Goal: Information Seeking & Learning: Check status

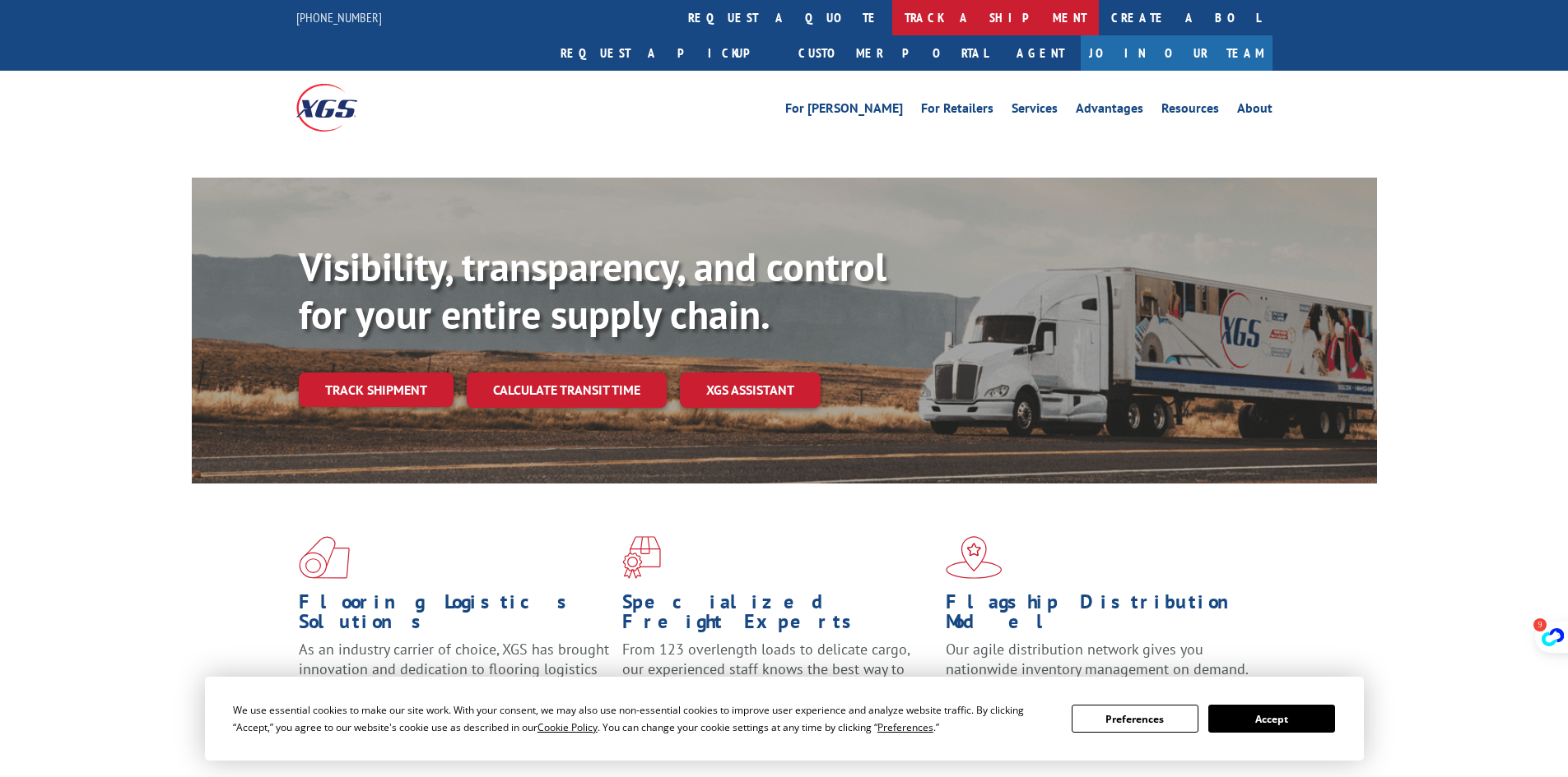
click at [892, 28] on link "track a shipment" at bounding box center [995, 17] width 206 height 35
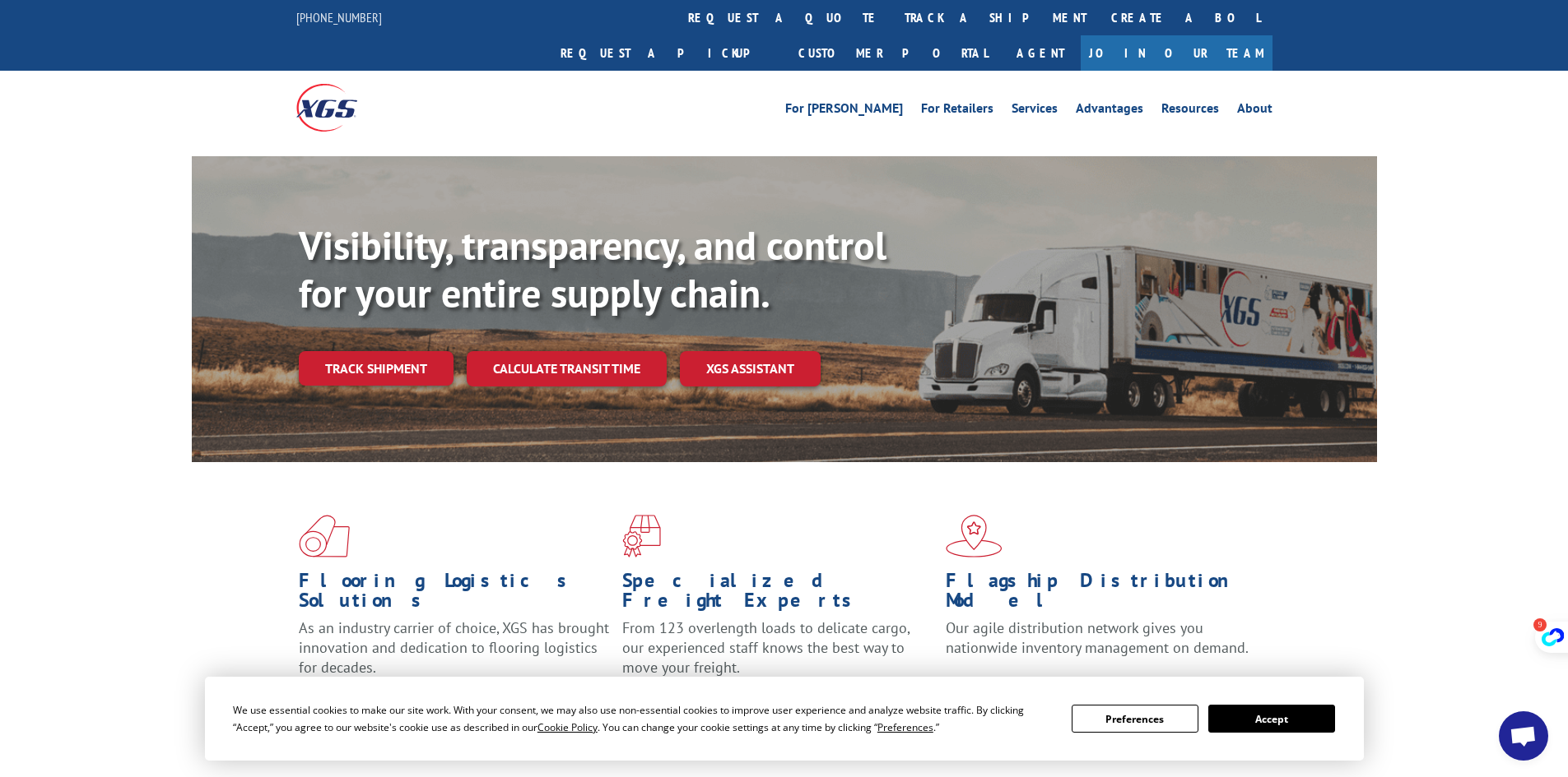
click at [1316, 728] on button "Accept" at bounding box center [1272, 719] width 127 height 28
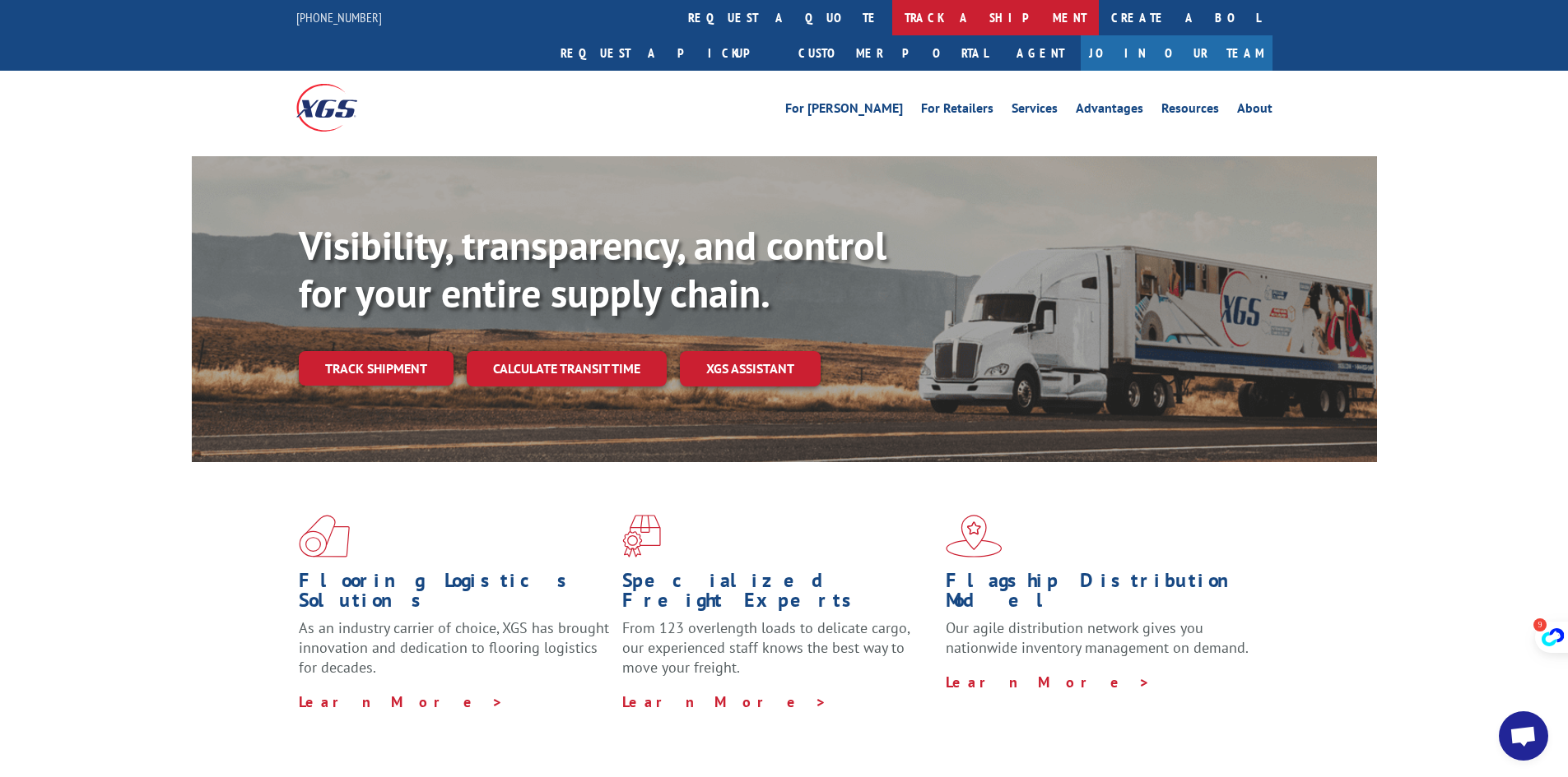
click at [892, 11] on link "track a shipment" at bounding box center [995, 17] width 206 height 35
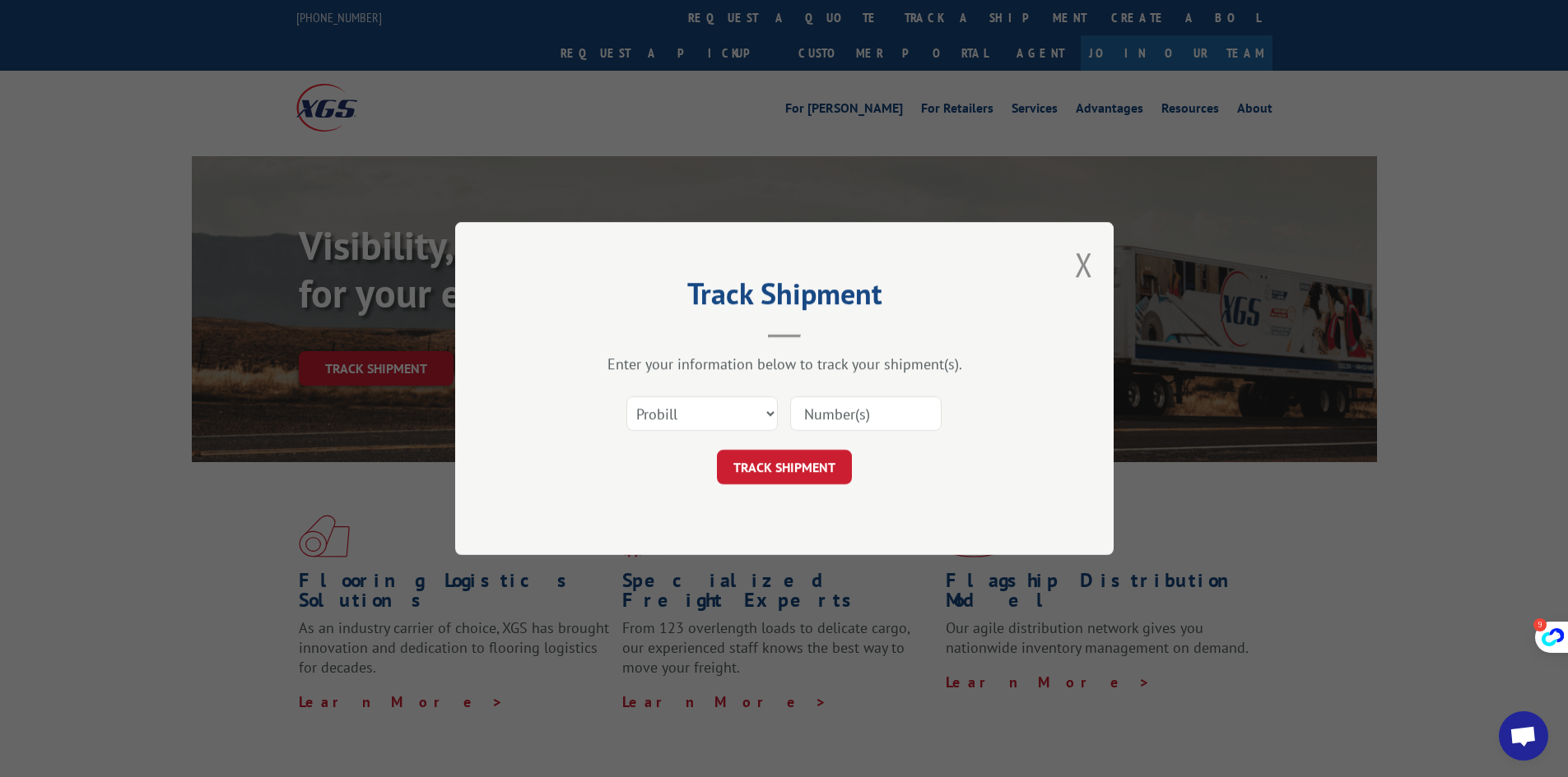
click at [844, 414] on input at bounding box center [865, 414] width 151 height 35
paste input "16955615"
type input "16955615"
click at [831, 463] on button "TRACK SHIPMENT" at bounding box center [784, 467] width 135 height 35
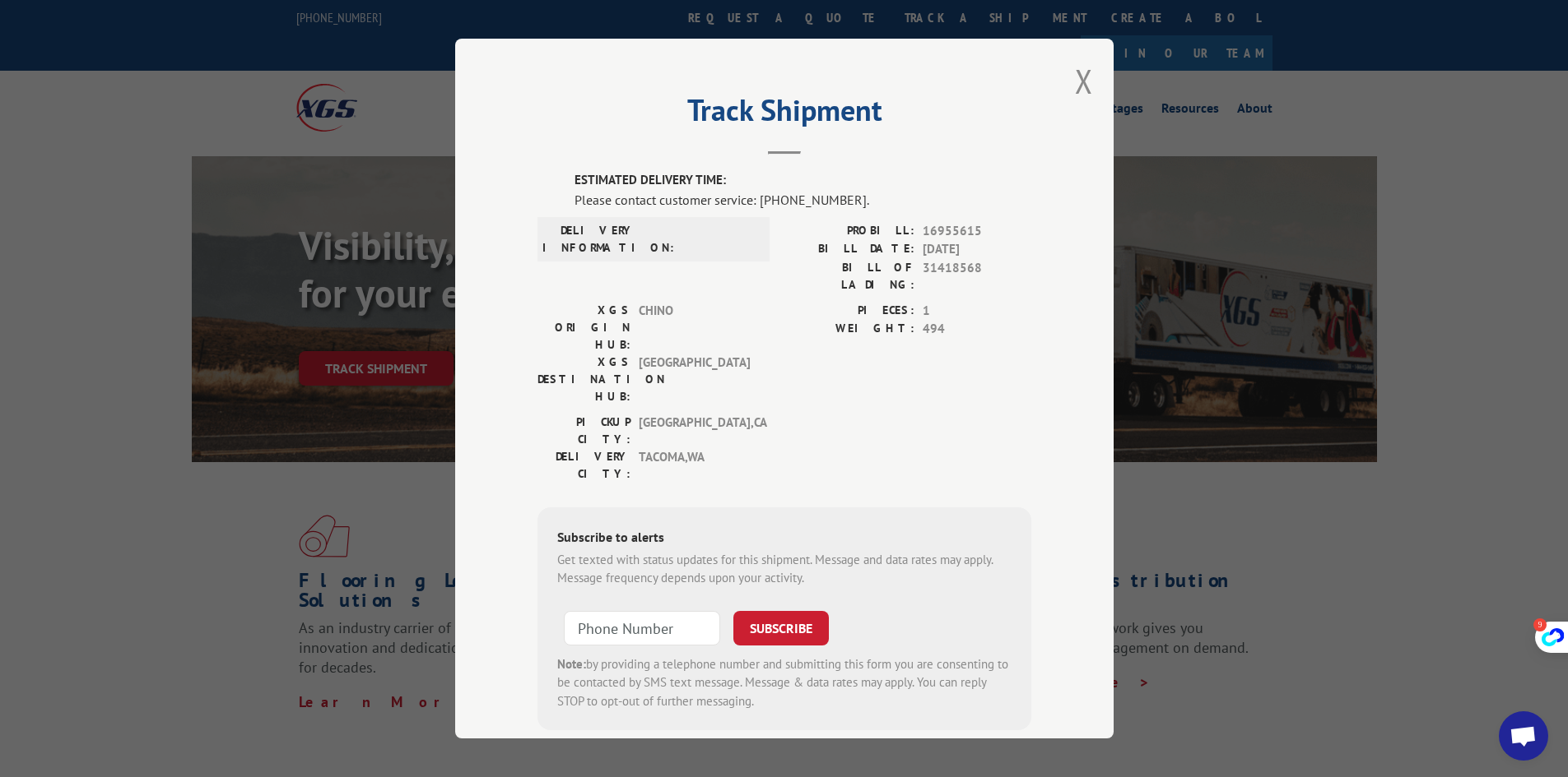
drag, startPoint x: 646, startPoint y: 229, endPoint x: 667, endPoint y: 248, distance: 28.3
click at [667, 248] on span at bounding box center [699, 239] width 111 height 35
drag, startPoint x: 638, startPoint y: 242, endPoint x: 782, endPoint y: 265, distance: 145.8
click at [782, 265] on div "DELIVERY INFORMATION: PROBILL: 16955615 BILL DATE: [DATE] BILL OF LADING: 31418…" at bounding box center [784, 262] width 493 height 79
click at [784, 265] on label "BILL OF LADING:" at bounding box center [848, 276] width 130 height 35
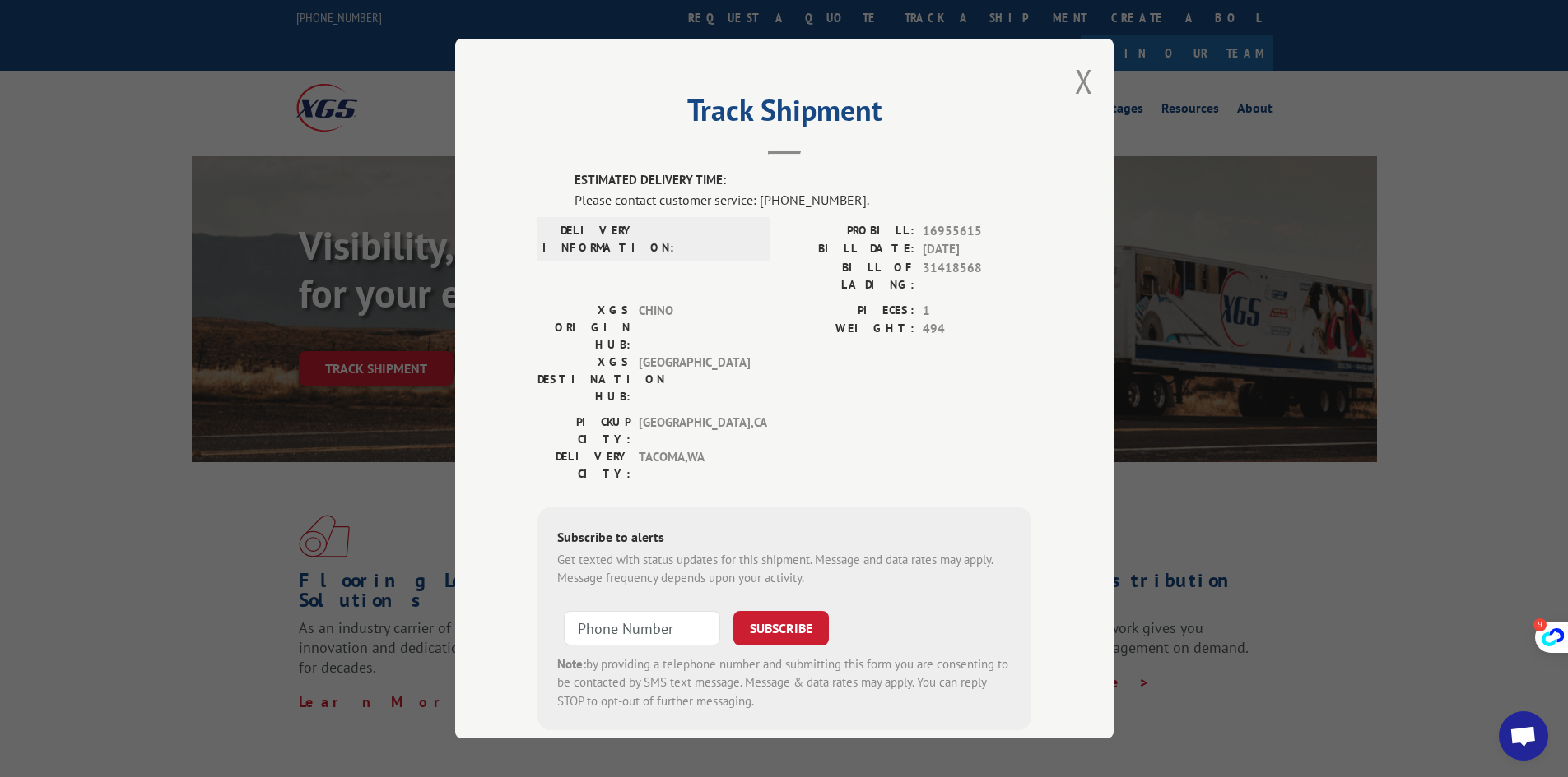
click at [691, 527] on div "Subscribe to alerts" at bounding box center [784, 539] width 454 height 24
click at [1078, 84] on button "Close modal" at bounding box center [1083, 81] width 18 height 44
